Goal: Task Accomplishment & Management: Use online tool/utility

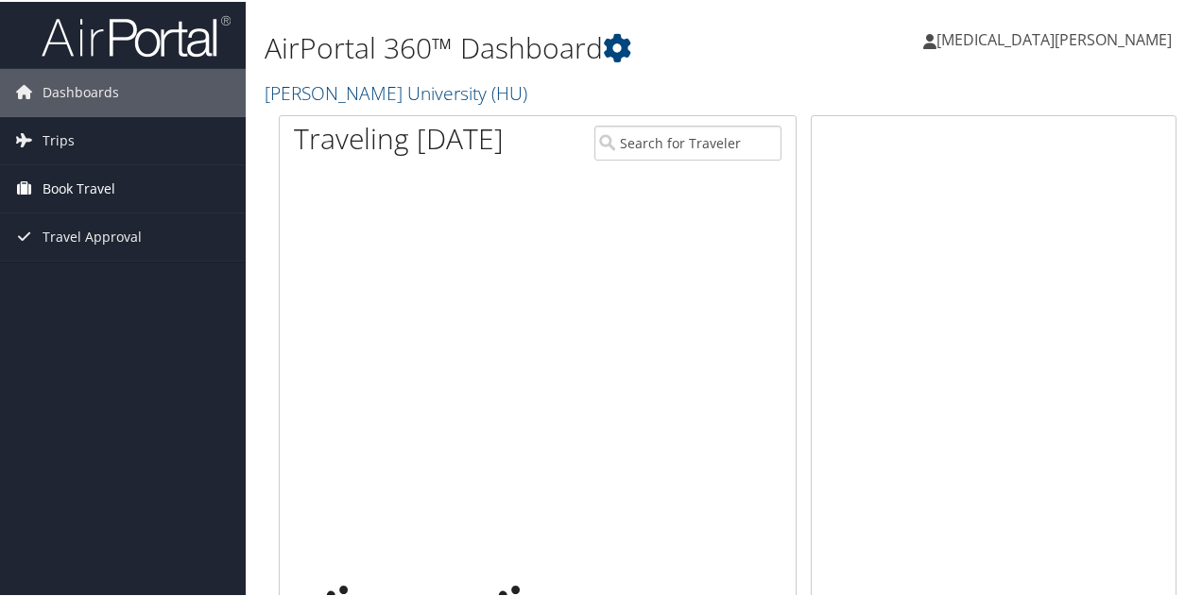
drag, startPoint x: 0, startPoint y: 0, endPoint x: 31, endPoint y: 193, distance: 195.3
click at [31, 193] on icon at bounding box center [23, 186] width 28 height 28
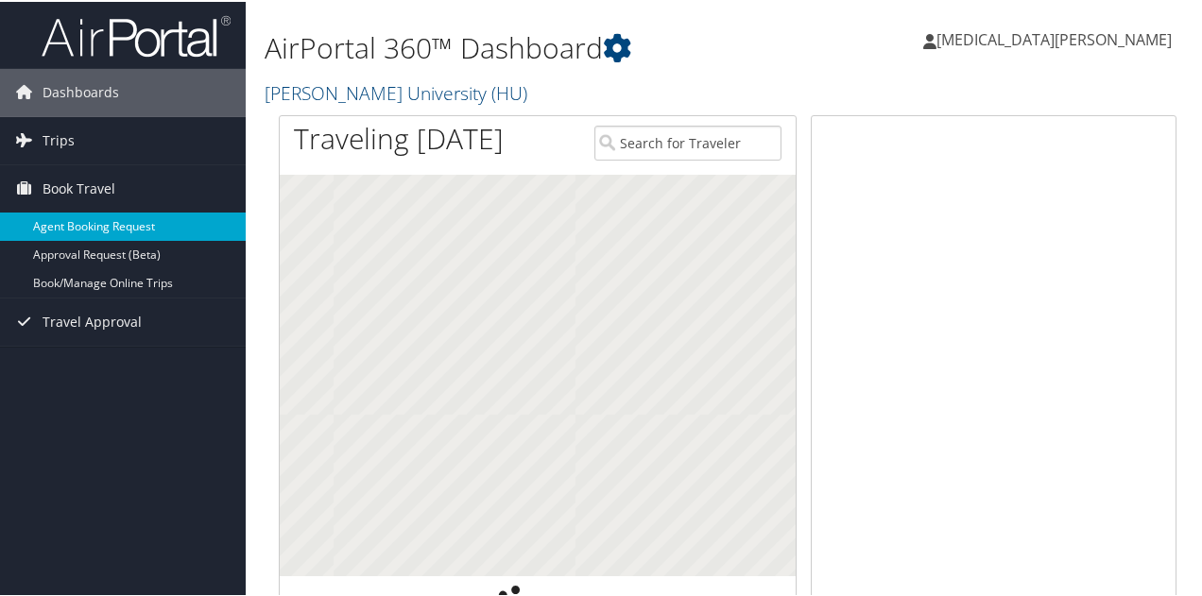
click at [97, 227] on link "Agent Booking Request" at bounding box center [123, 225] width 246 height 28
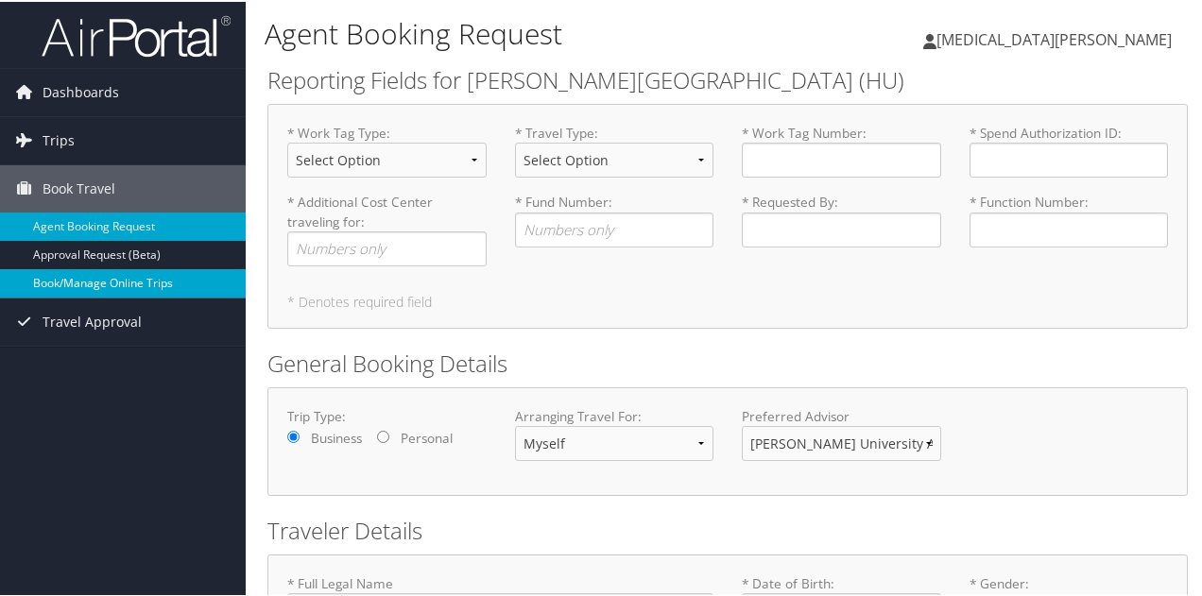
click at [144, 283] on link "Book/Manage Online Trips" at bounding box center [123, 281] width 246 height 28
